Goal: Transaction & Acquisition: Purchase product/service

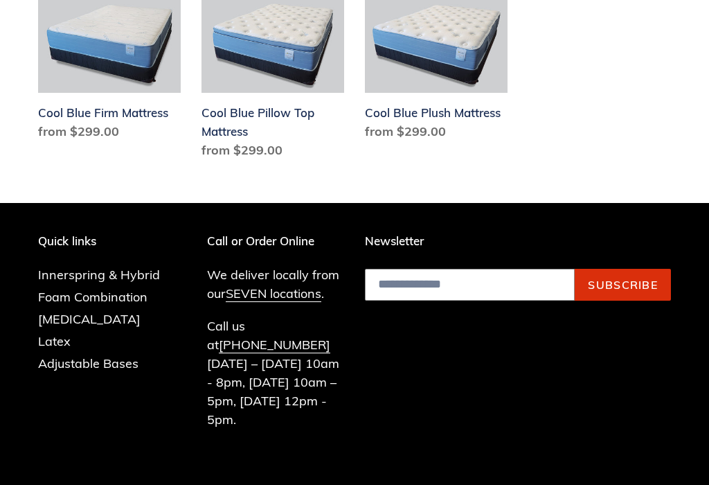
scroll to position [1015, 0]
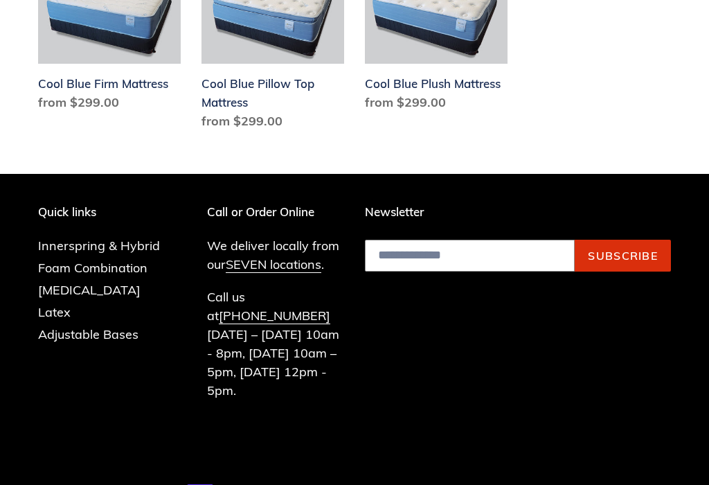
click at [119, 326] on link "Adjustable Bases" at bounding box center [88, 334] width 100 height 16
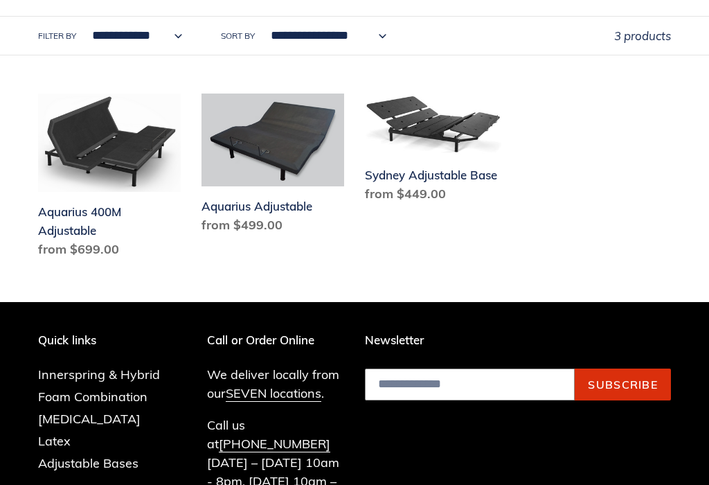
scroll to position [323, 0]
click at [112, 423] on link "[MEDICAL_DATA]" at bounding box center [89, 419] width 103 height 16
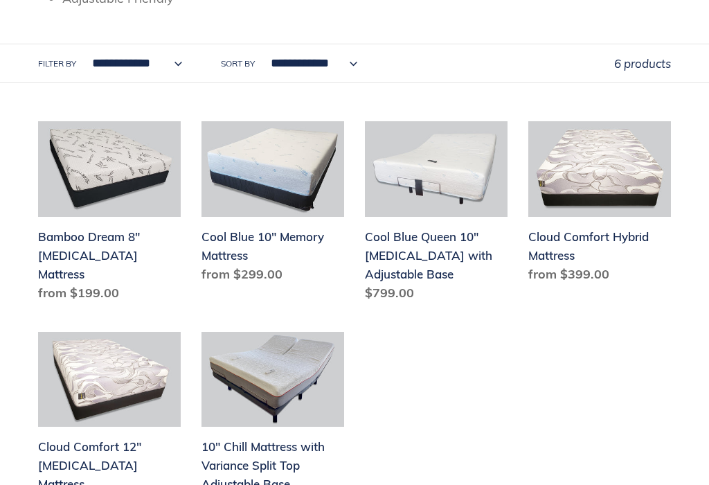
scroll to position [456, 0]
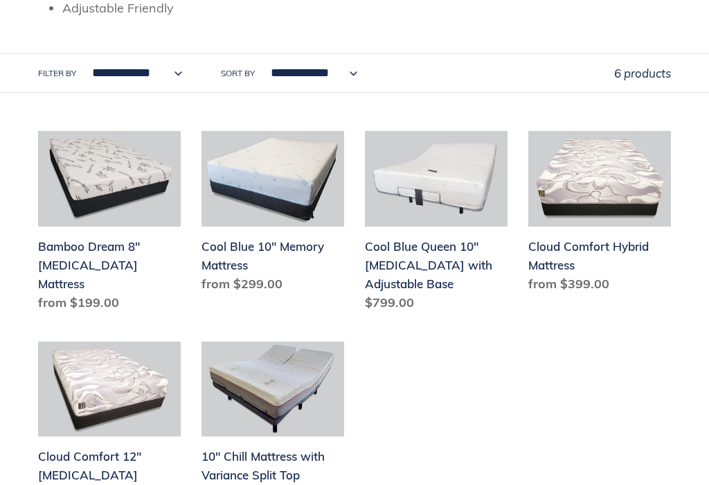
click at [424, 255] on link "Cool Blue Queen 10" Memory Foam with Adjustable Base" at bounding box center [436, 224] width 143 height 186
